Goal: Task Accomplishment & Management: Manage account settings

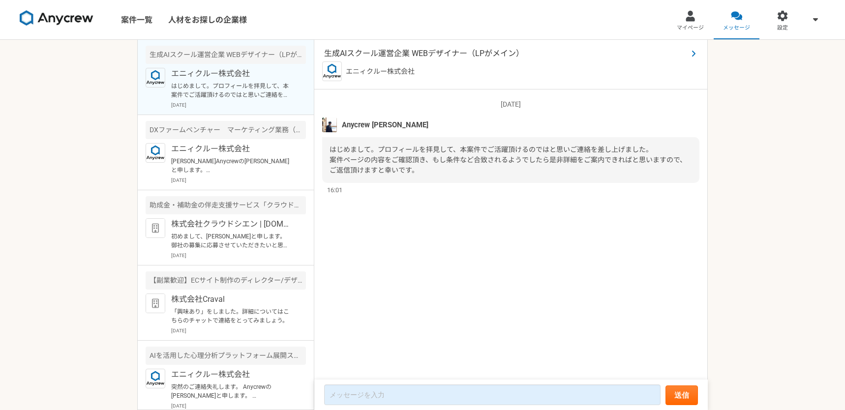
click at [422, 53] on span "生成AIスクール運営企業 WEBデザイナー（LPがメイン）" at bounding box center [506, 54] width 364 height 12
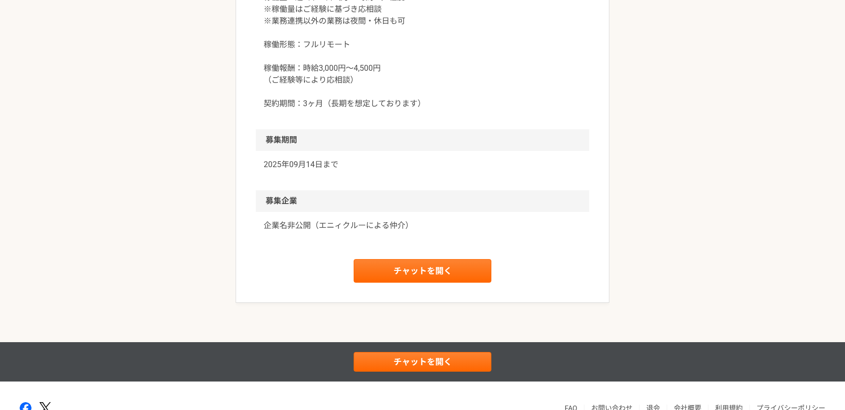
scroll to position [1076, 0]
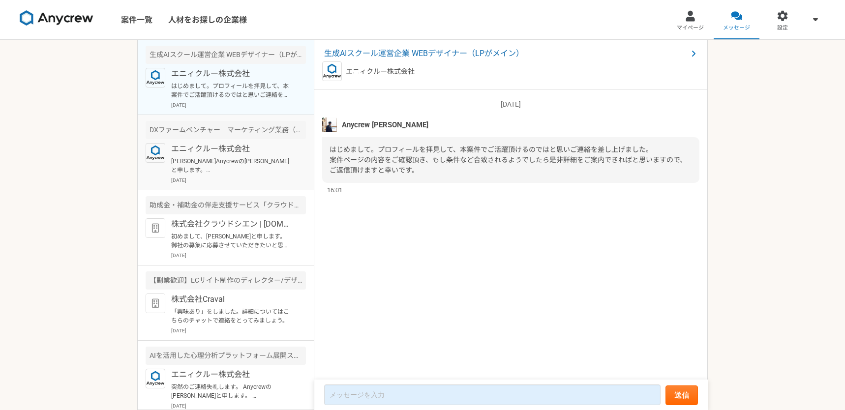
click at [263, 158] on p "[PERSON_NAME]Anycrewの[PERSON_NAME]と申します。 サービスのご利用、ありがとうございます。 ご経験を拝見し、こちらの案件でご活…" at bounding box center [232, 166] width 122 height 18
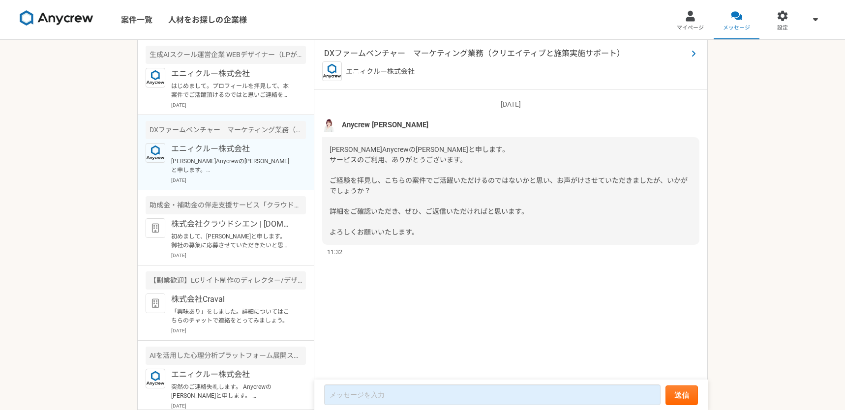
click at [481, 54] on span "DXファームベンチャー　マーケティング業務（クリエイティブと施策実施サポート）" at bounding box center [506, 54] width 364 height 12
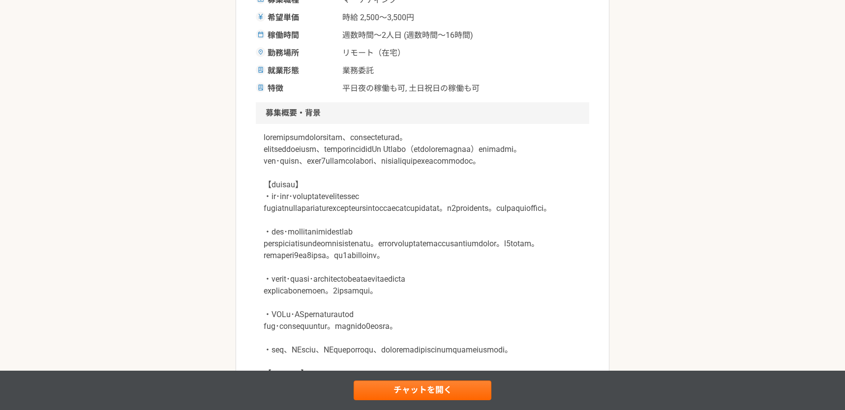
scroll to position [227, 0]
